Goal: Transaction & Acquisition: Book appointment/travel/reservation

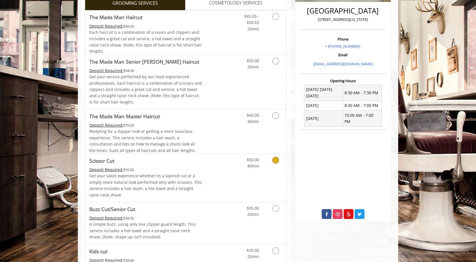
scroll to position [147, 0]
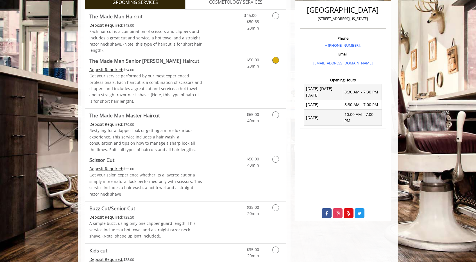
click at [205, 85] on link "Discounted Price" at bounding box center [218, 81] width 33 height 54
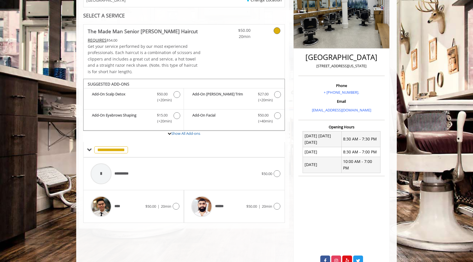
scroll to position [99, 0]
click at [233, 100] on b "Add-On Beard Trim" at bounding box center [222, 98] width 60 height 12
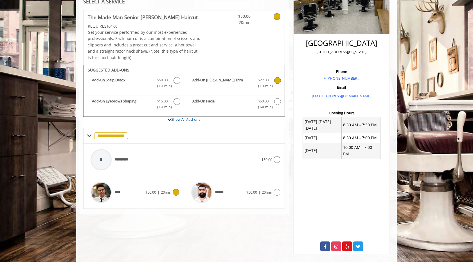
click at [174, 200] on div "**** $50.00 | 20min" at bounding box center [134, 192] width 92 height 27
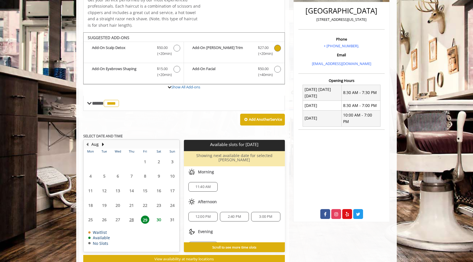
scroll to position [159, 0]
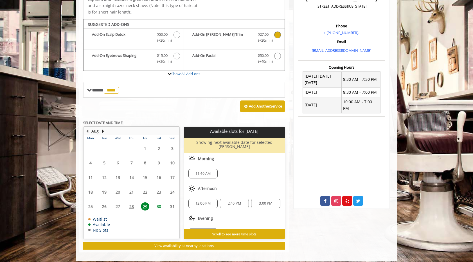
click at [208, 171] on span "11:40 AM" at bounding box center [202, 173] width 15 height 4
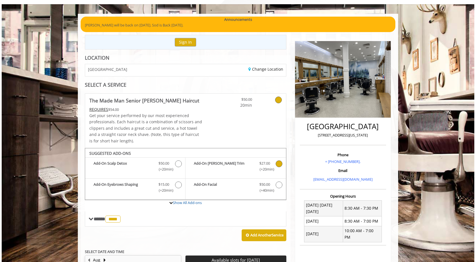
scroll to position [0, 0]
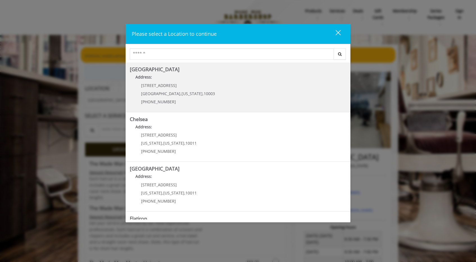
click at [204, 93] on span "10003" at bounding box center [209, 93] width 11 height 5
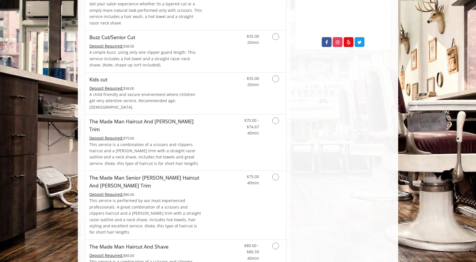
scroll to position [320, 0]
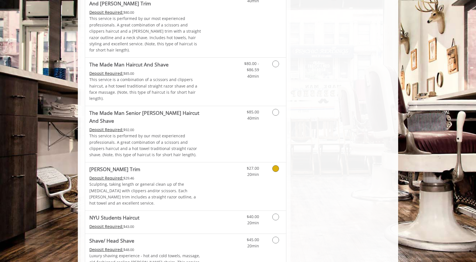
click at [201, 181] on p "Sculpting, taking length or general clean up of the [MEDICAL_DATA] with clipper…" at bounding box center [145, 193] width 113 height 25
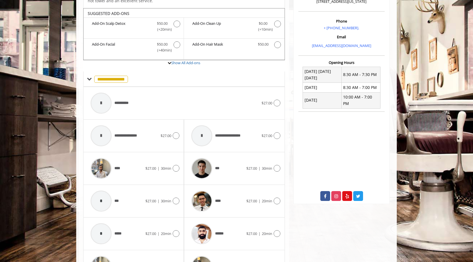
scroll to position [166, 0]
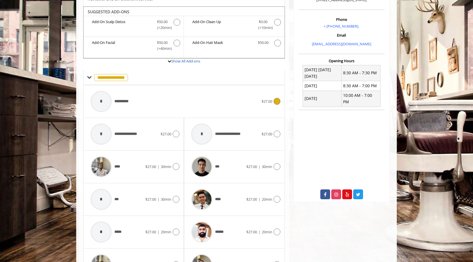
click at [280, 98] on icon at bounding box center [277, 101] width 7 height 7
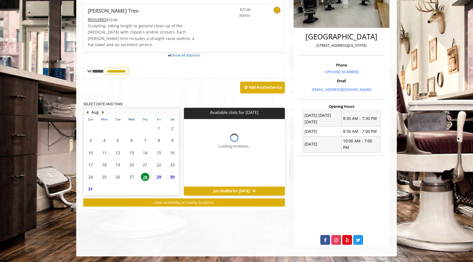
scroll to position [114, 0]
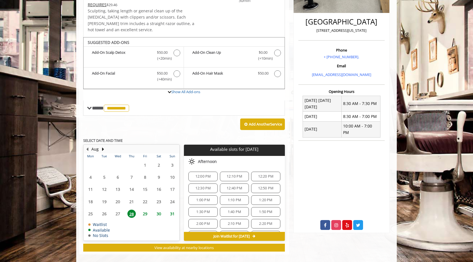
click at [144, 209] on span "29" at bounding box center [145, 213] width 8 height 8
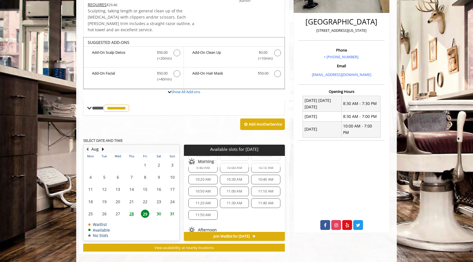
click at [265, 177] on span "10:40 AM" at bounding box center [265, 179] width 15 height 4
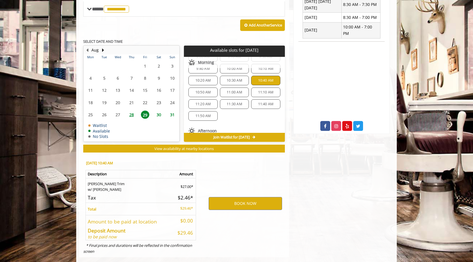
scroll to position [237, 0]
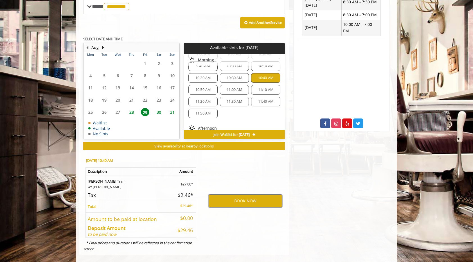
click at [227, 198] on button "BOOK NOW" at bounding box center [245, 200] width 73 height 13
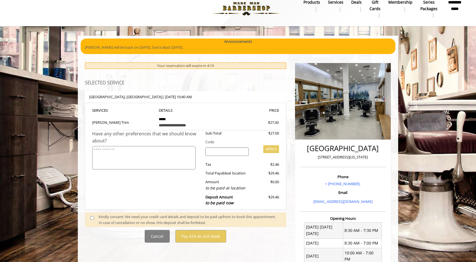
scroll to position [0, 0]
